Goal: Task Accomplishment & Management: Manage account settings

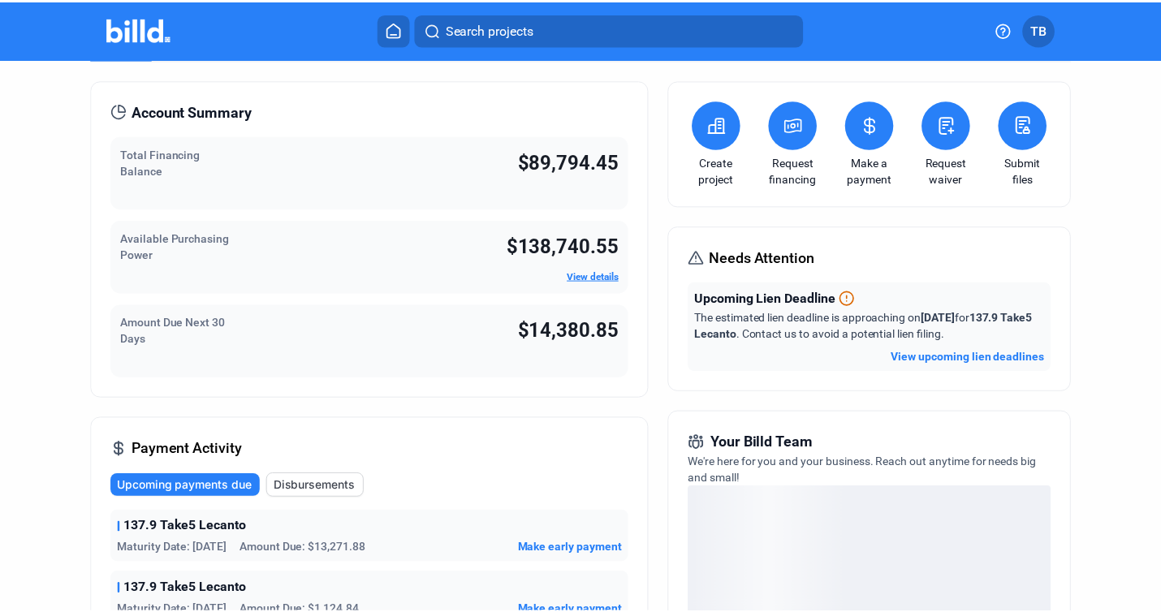
scroll to position [36, 0]
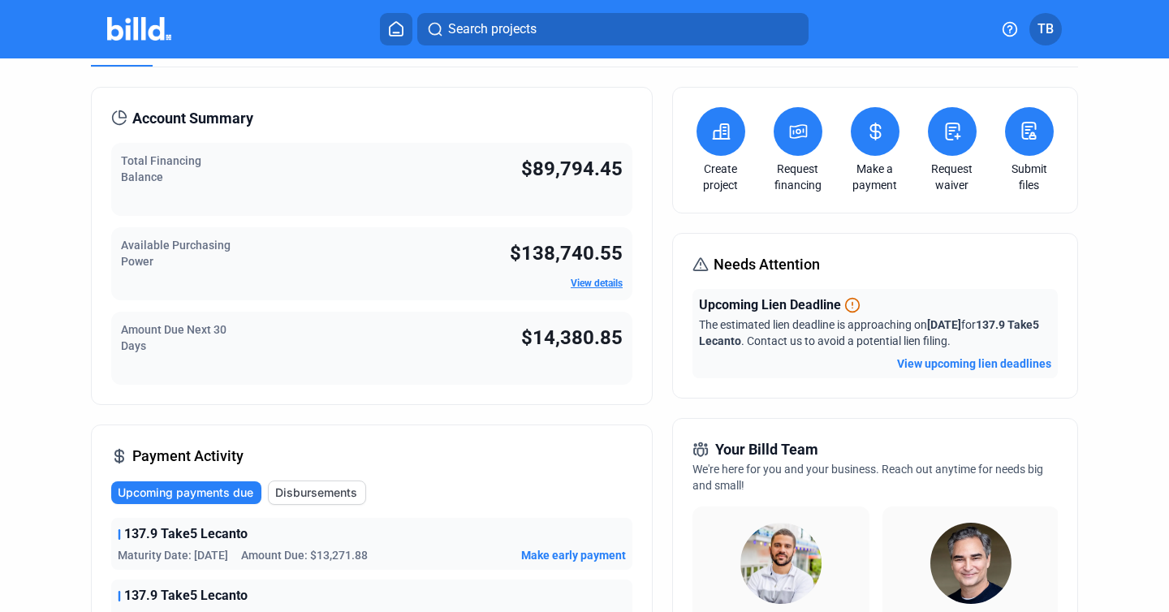
click at [1048, 35] on span "TB" at bounding box center [1046, 28] width 16 height 19
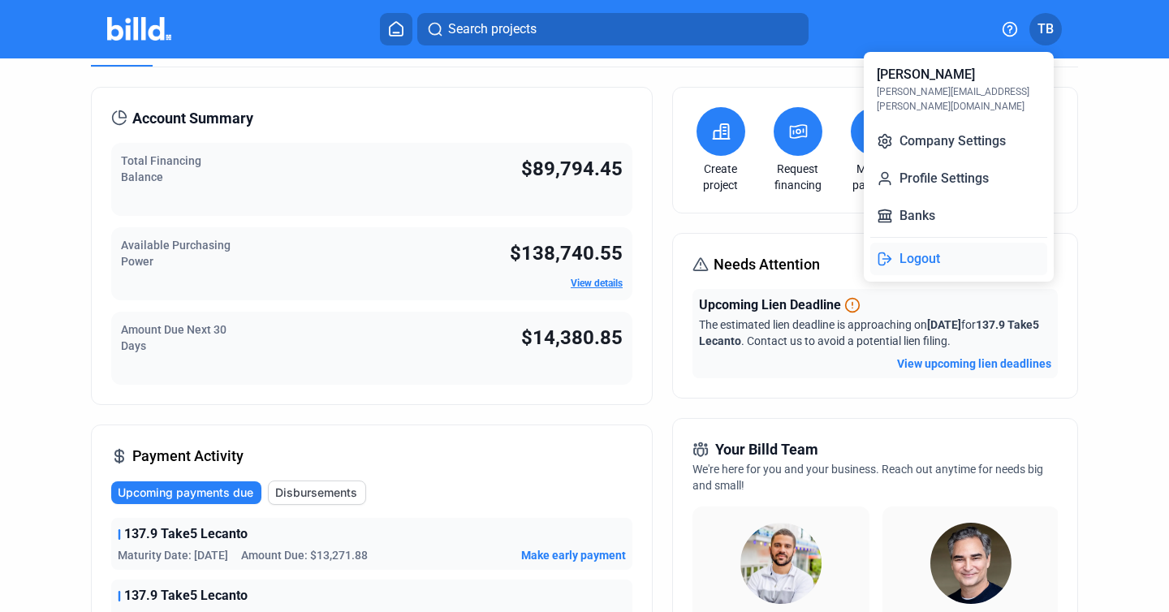
click at [932, 243] on button "Logout" at bounding box center [959, 259] width 177 height 32
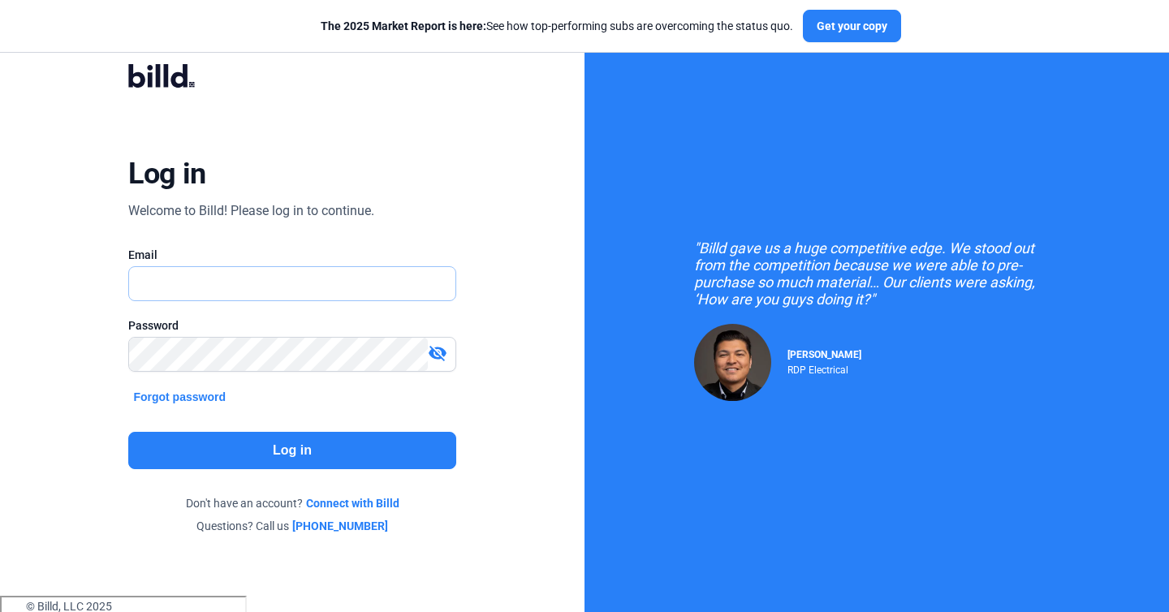
type input "[PERSON_NAME][EMAIL_ADDRESS][PERSON_NAME][DOMAIN_NAME]"
